Goal: Obtain resource: Download file/media

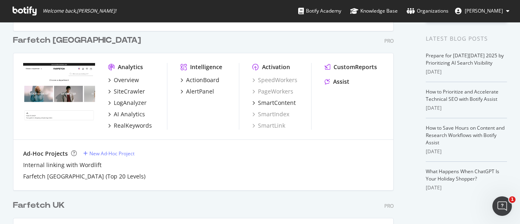
scroll to position [169, 0]
click at [122, 91] on div "SiteCrawler" at bounding box center [129, 91] width 31 height 8
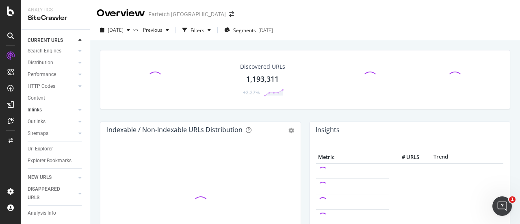
scroll to position [57, 0]
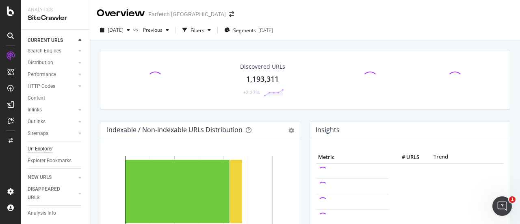
click at [42, 145] on div "Url Explorer" at bounding box center [40, 149] width 25 height 9
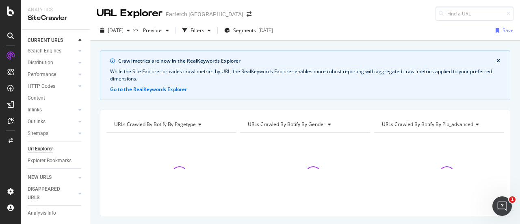
scroll to position [13, 0]
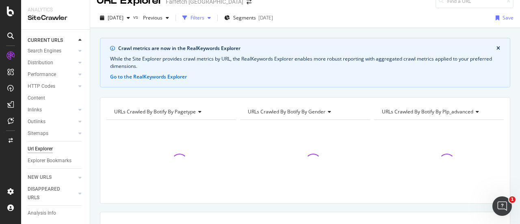
click at [204, 17] on div "Filters" at bounding box center [198, 17] width 14 height 7
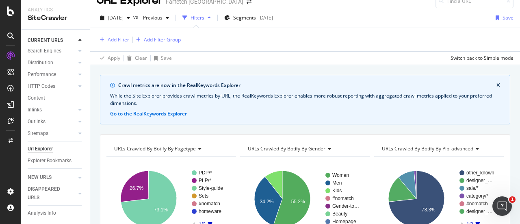
click at [122, 41] on div "Add Filter" at bounding box center [119, 39] width 22 height 7
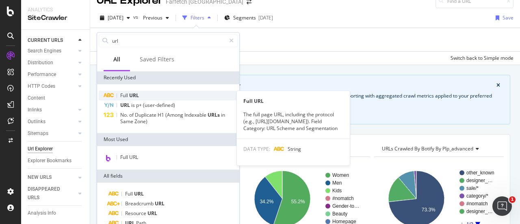
type input "url"
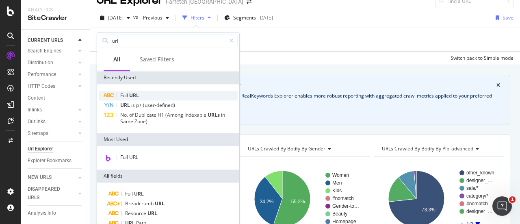
click at [166, 96] on div "Full URL" at bounding box center [168, 96] width 139 height 10
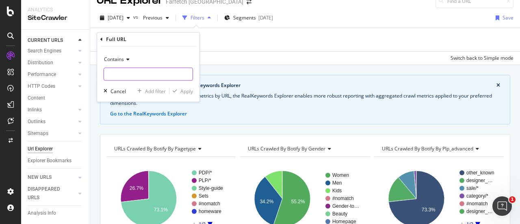
click at [140, 72] on input "text" at bounding box center [148, 73] width 89 height 13
type input "/sets/"
click at [190, 92] on div "Apply" at bounding box center [186, 91] width 13 height 7
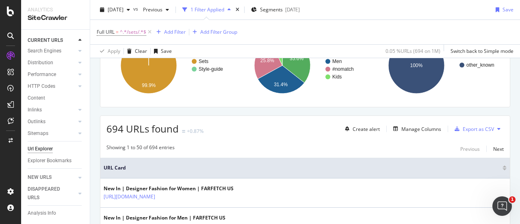
scroll to position [147, 0]
click at [415, 126] on div "Manage Columns" at bounding box center [421, 129] width 40 height 7
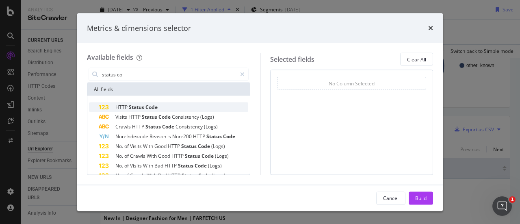
click at [168, 103] on div "HTTP Status Code" at bounding box center [174, 107] width 150 height 10
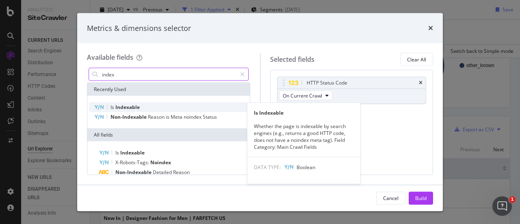
type input "index"
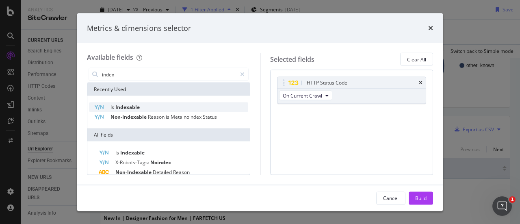
click at [162, 104] on div "Is Indexable" at bounding box center [168, 107] width 159 height 10
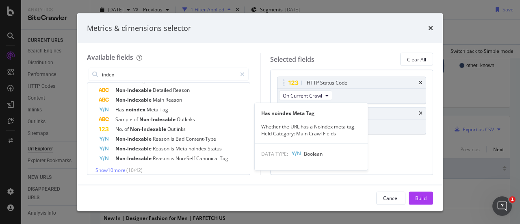
scroll to position [87, 0]
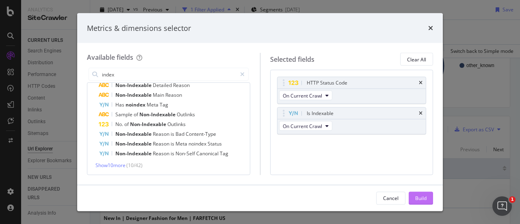
click at [419, 199] on div "Build" at bounding box center [420, 197] width 11 height 7
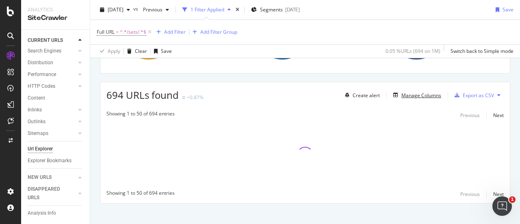
scroll to position [188, 0]
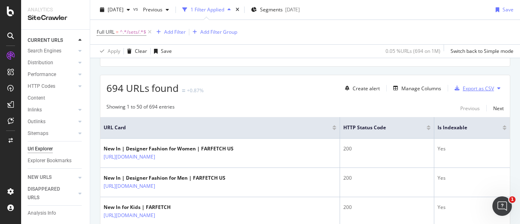
click at [476, 88] on div "Export as CSV" at bounding box center [478, 88] width 31 height 7
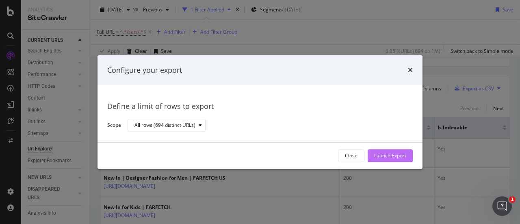
click at [384, 155] on div "Launch Export" at bounding box center [390, 155] width 32 height 7
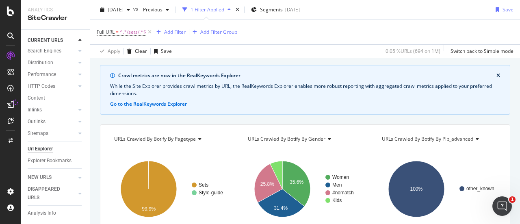
scroll to position [0, 0]
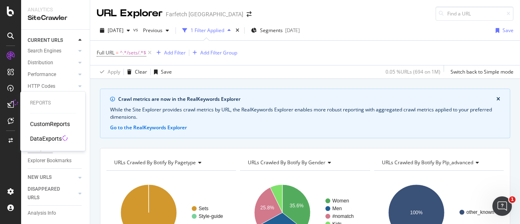
click at [59, 139] on div "DataExports" at bounding box center [46, 138] width 32 height 8
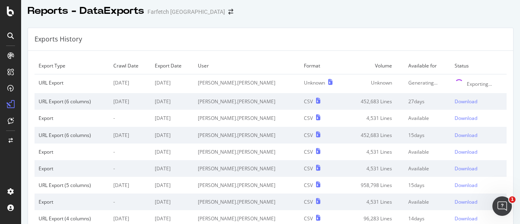
scroll to position [3, 0]
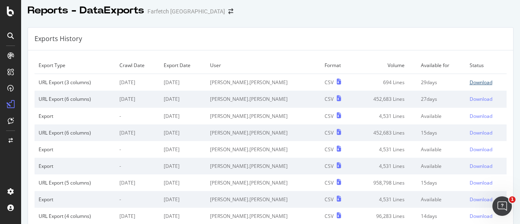
click at [470, 81] on div "Download" at bounding box center [481, 82] width 23 height 7
